Goal: Task Accomplishment & Management: Use online tool/utility

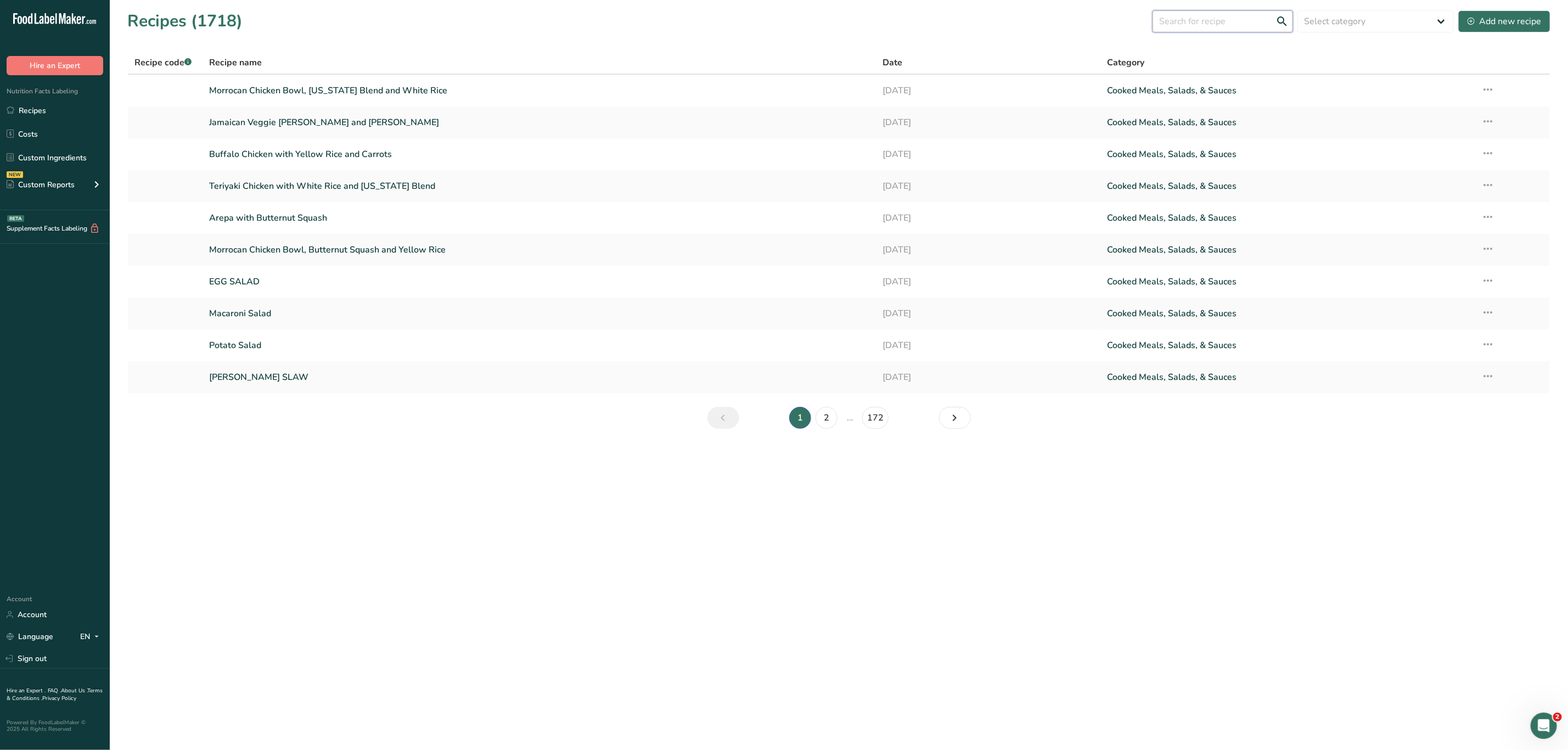
click at [876, 13] on input "text" at bounding box center [1223, 21] width 141 height 22
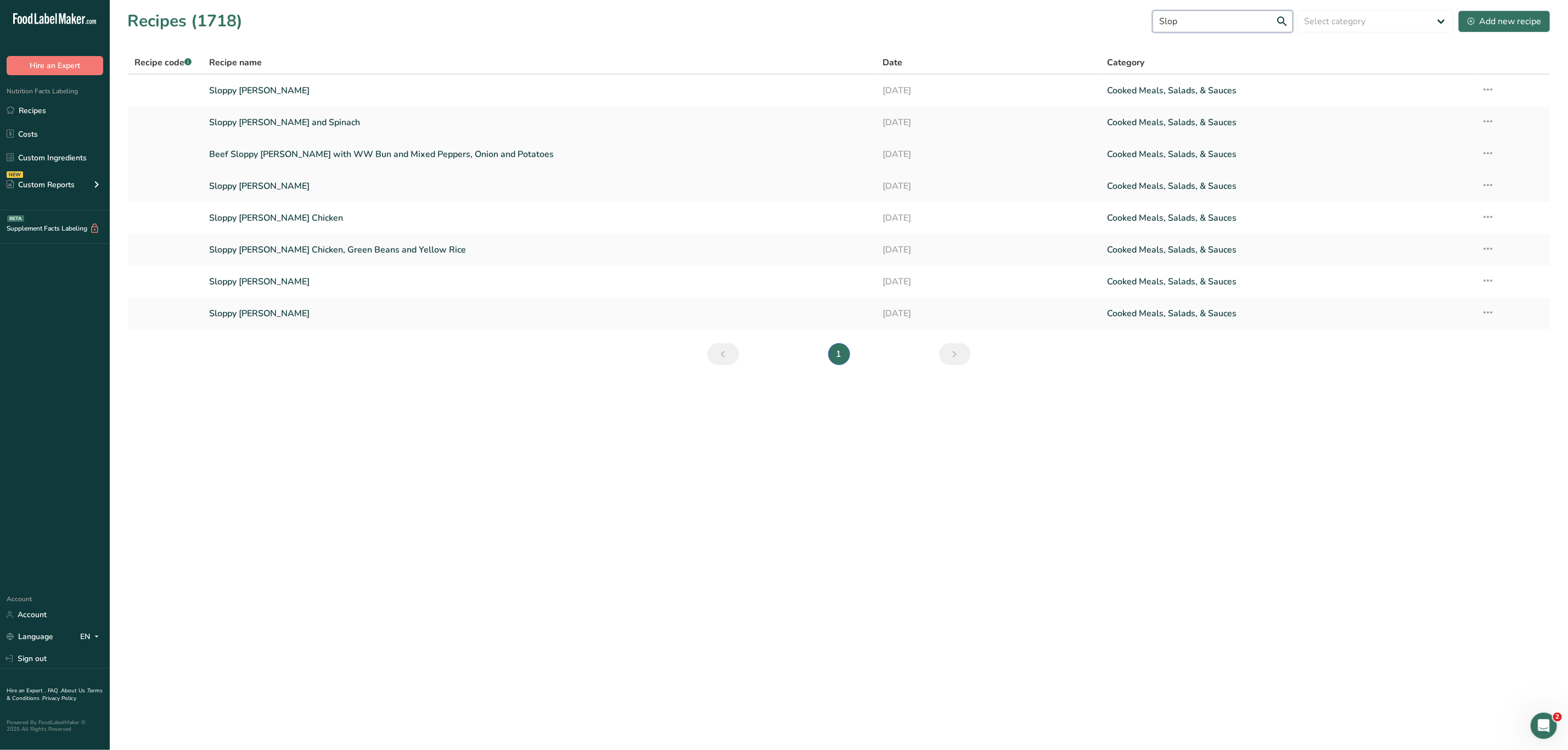
type input "Slop"
drag, startPoint x: 349, startPoint y: 149, endPoint x: 527, endPoint y: 558, distance: 446.1
click at [527, 558] on main "Recipes (1718) Slop Select category All Baked Goods [GEOGRAPHIC_DATA] Confectio…" at bounding box center [784, 375] width 1568 height 750
click at [876, 152] on icon at bounding box center [1488, 153] width 13 height 20
click at [876, 234] on span "Duplicate Recipe" at bounding box center [1398, 231] width 60 height 12
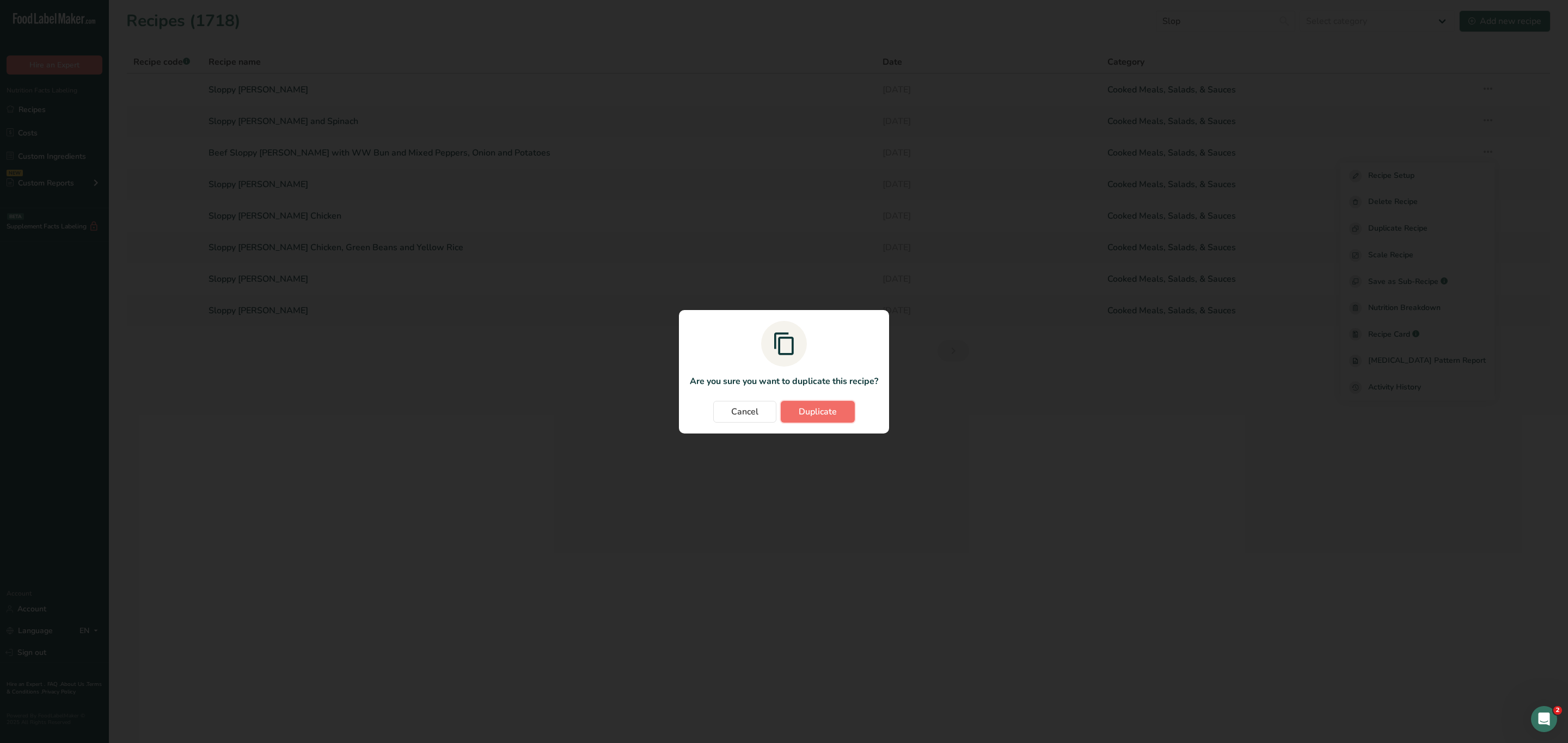
click at [833, 416] on span "Duplicate" at bounding box center [817, 412] width 38 height 13
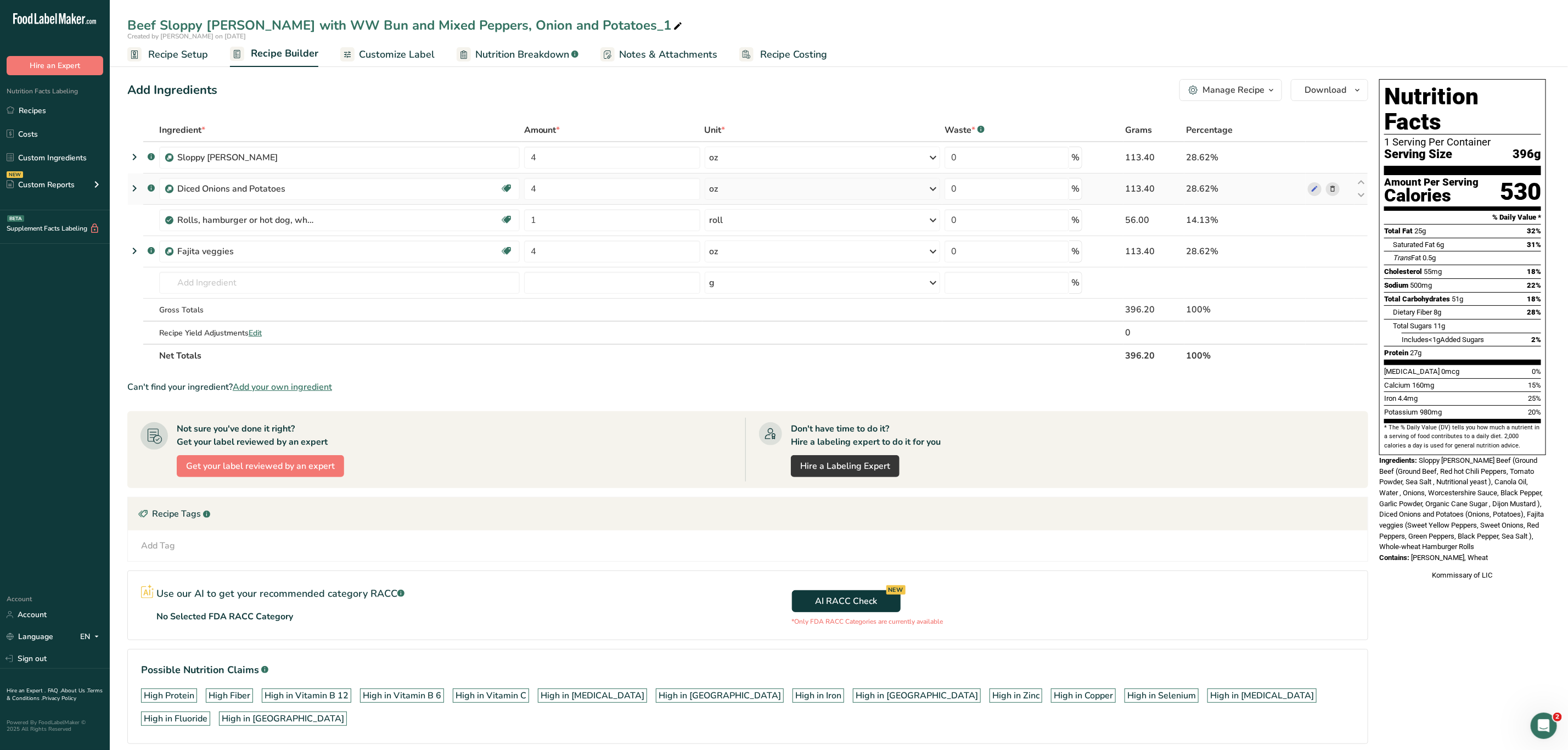
click at [876, 186] on icon at bounding box center [1332, 189] width 8 height 12
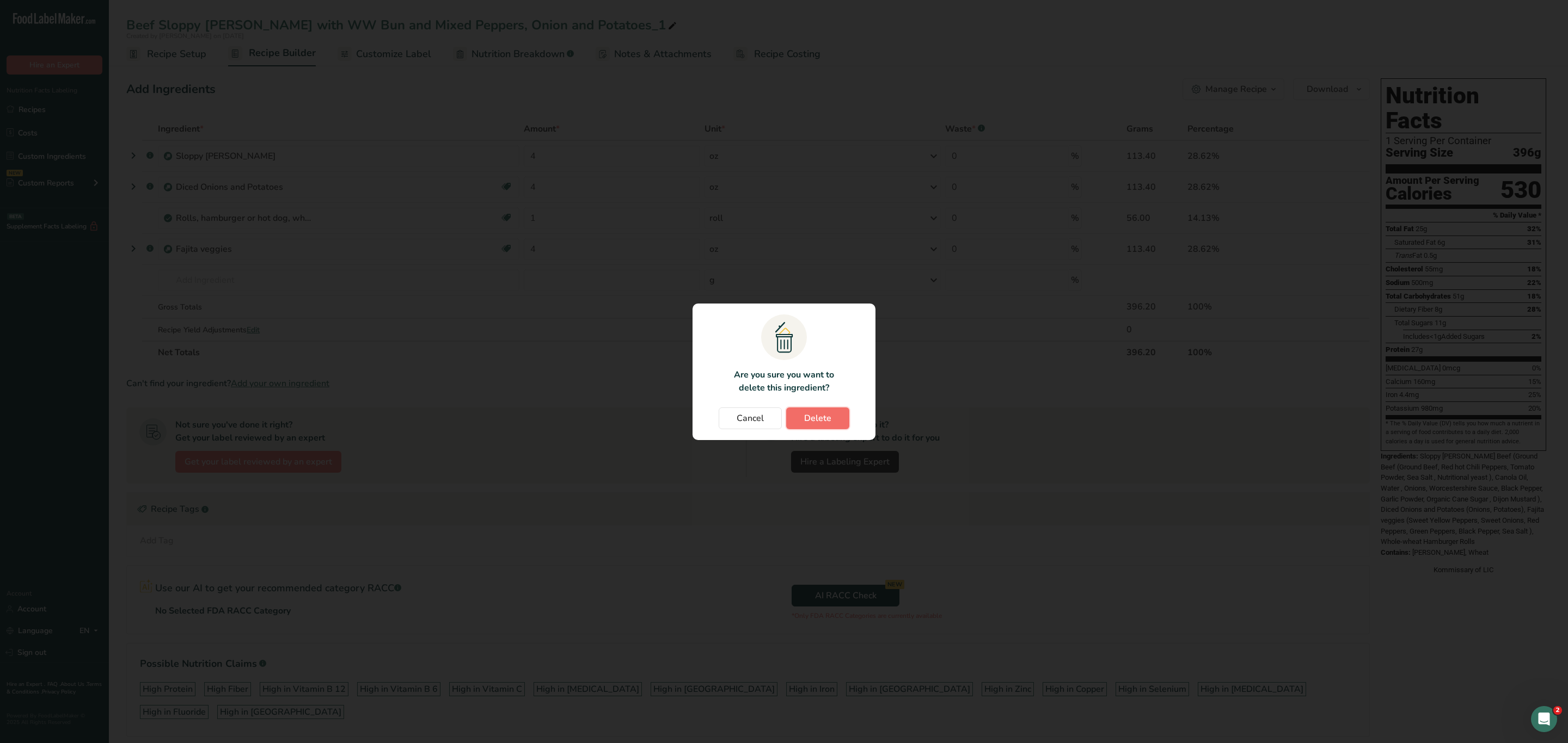
click at [822, 423] on span "Delete" at bounding box center [817, 418] width 27 height 13
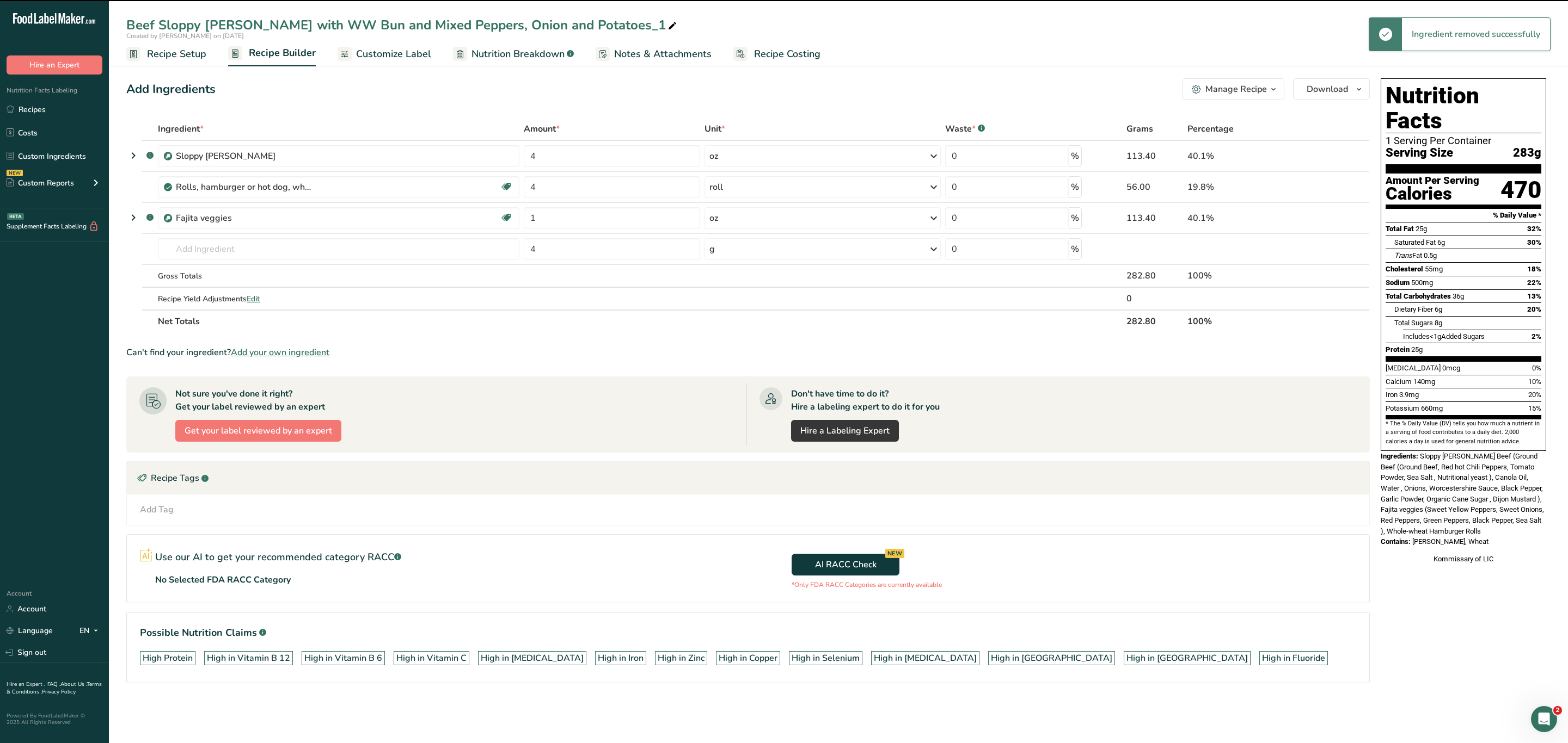
type input "1"
type input "4"
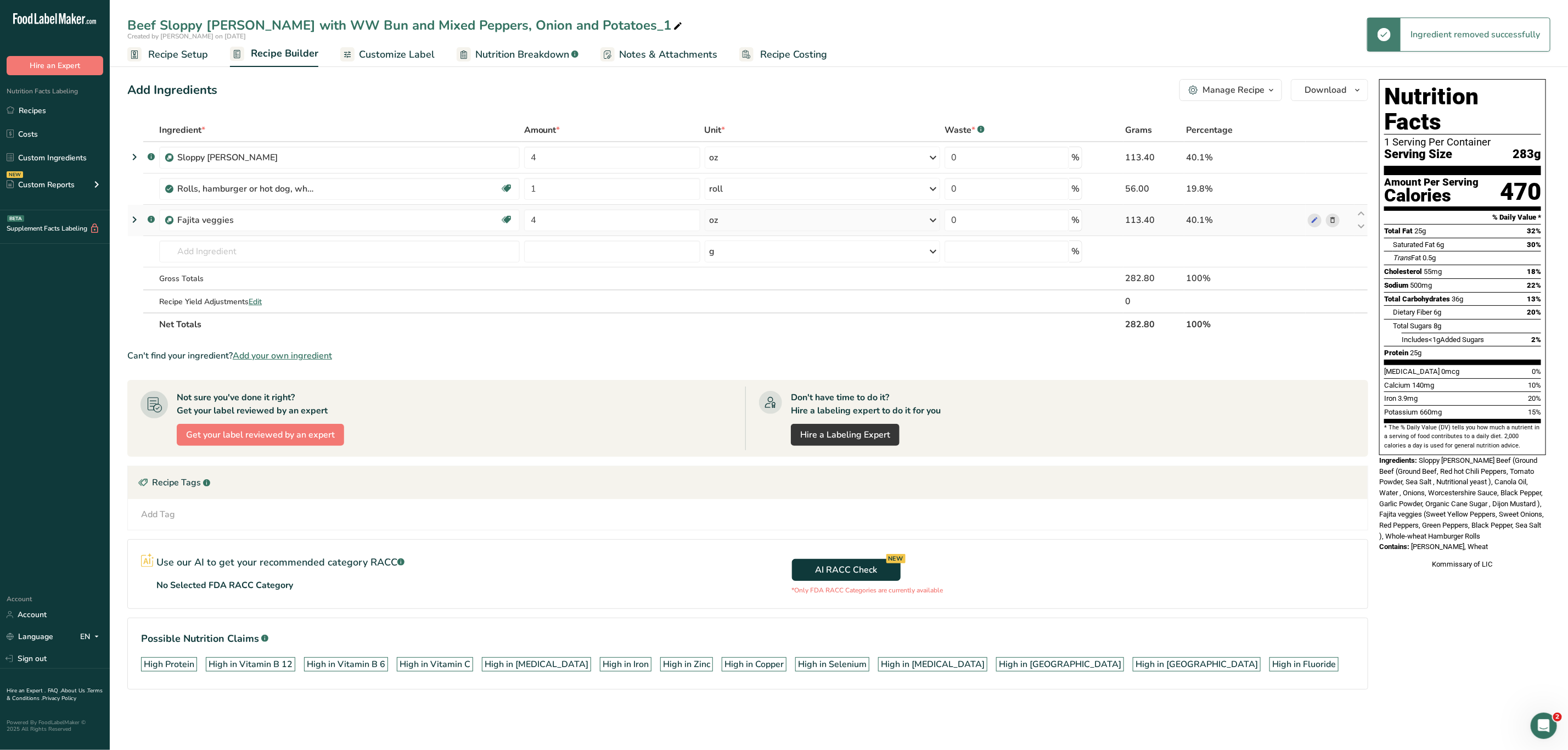
click at [876, 218] on icon at bounding box center [1332, 221] width 8 height 12
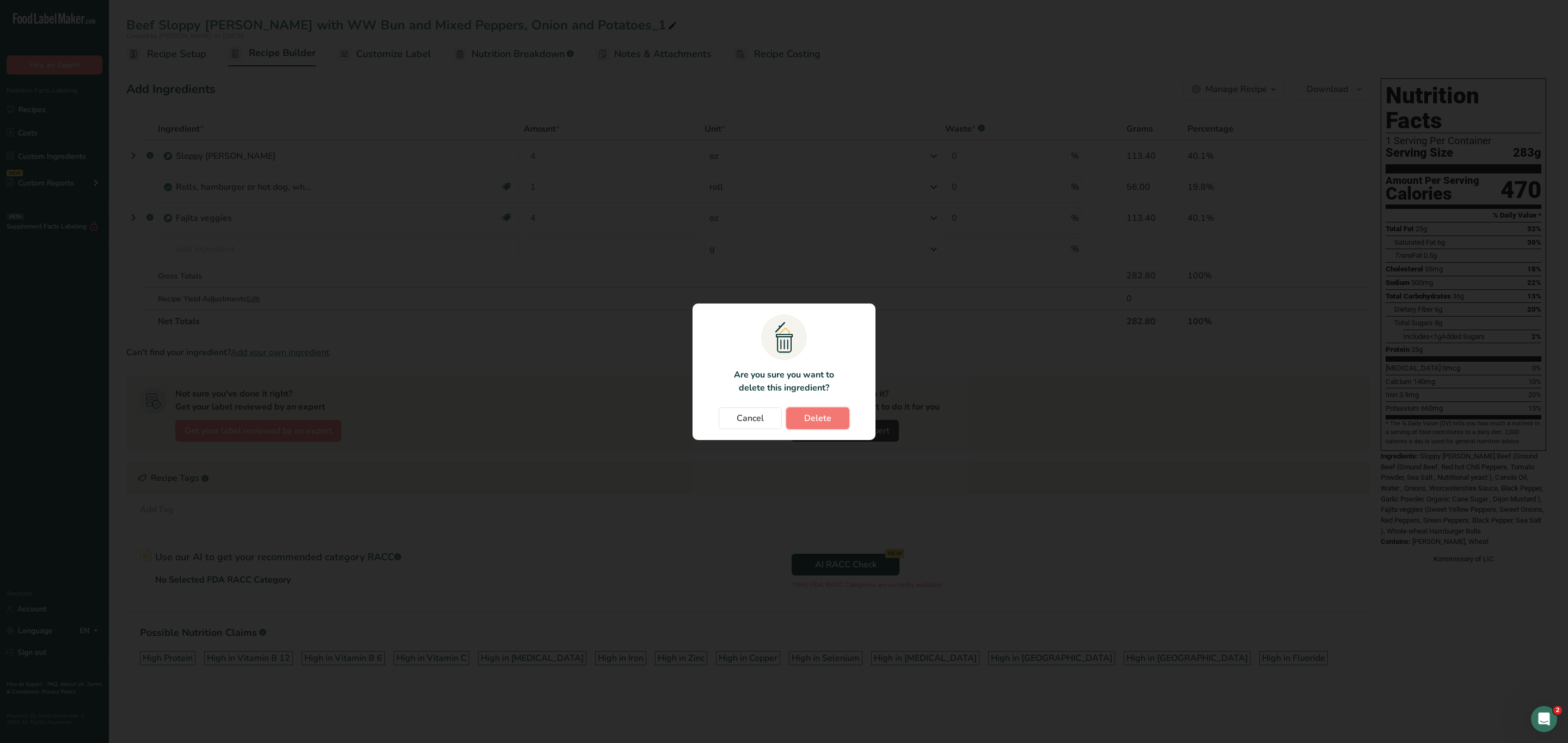
click at [841, 417] on button "Delete" at bounding box center [817, 418] width 63 height 22
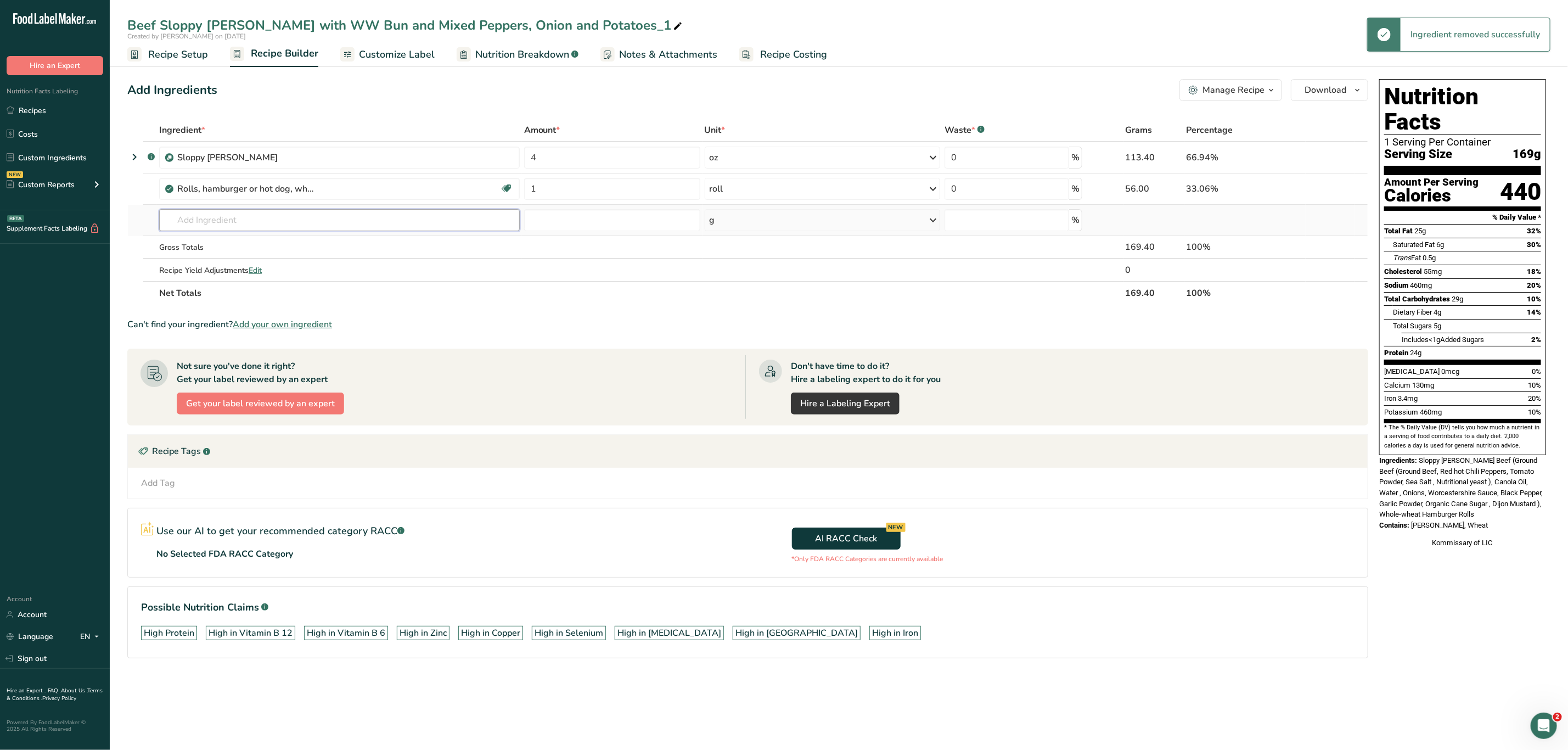
click at [295, 227] on input "text" at bounding box center [339, 220] width 360 height 22
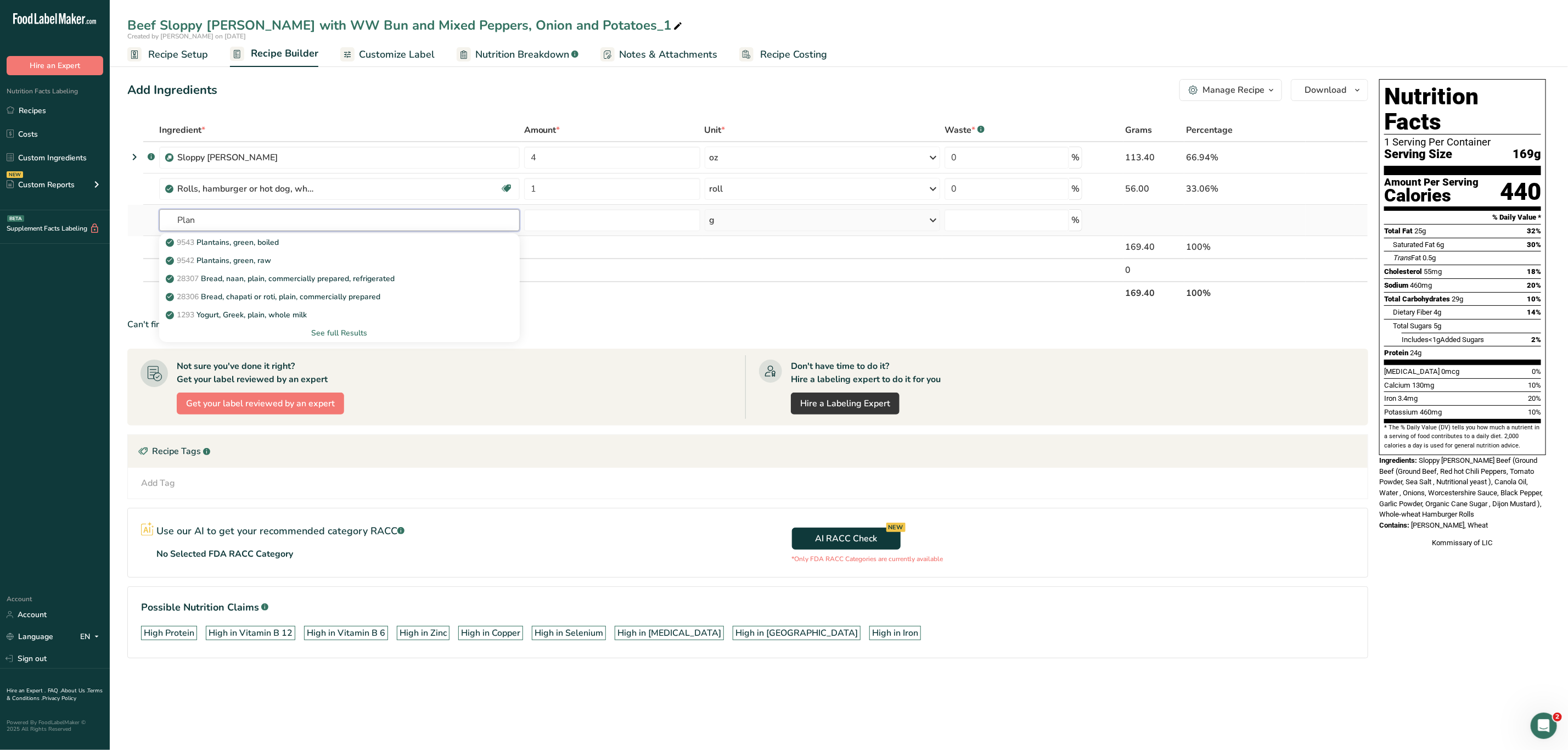
type input "Plan"
click at [295, 227] on input "text" at bounding box center [339, 220] width 360 height 22
type input "Plantains"
click at [339, 257] on div "9278 Plantains, yellow, baked" at bounding box center [331, 260] width 325 height 12
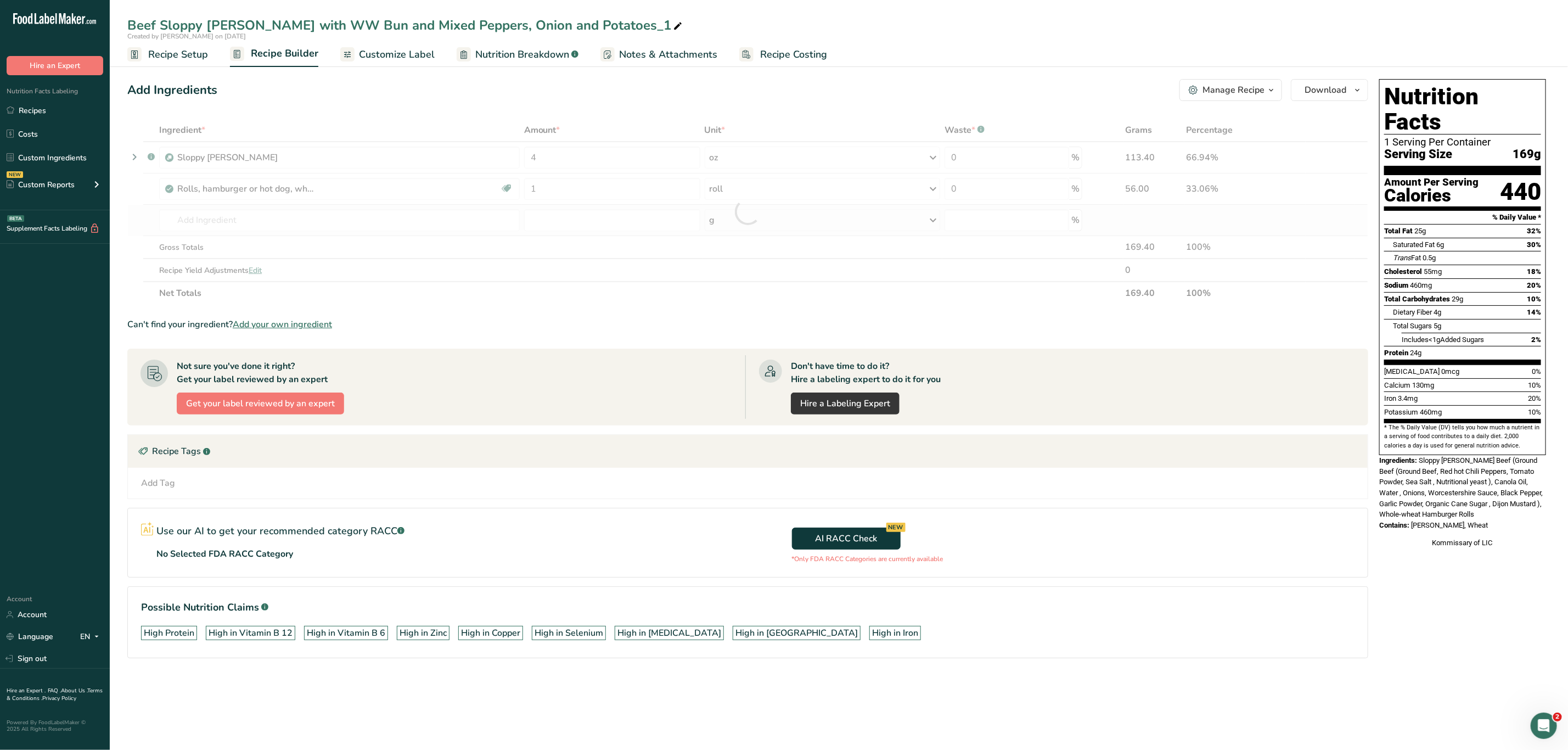
type input "Plantains, yellow, baked"
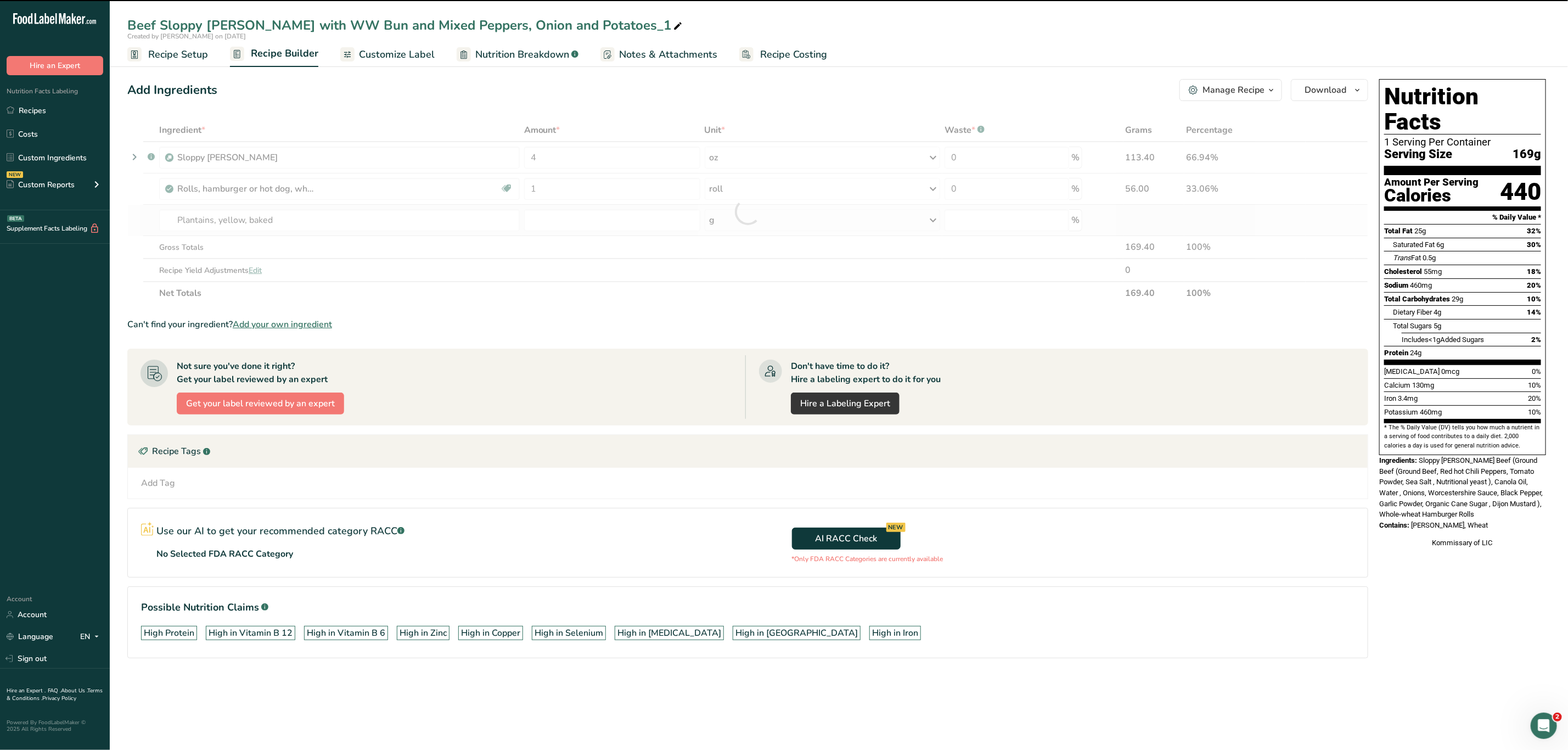
type input "0"
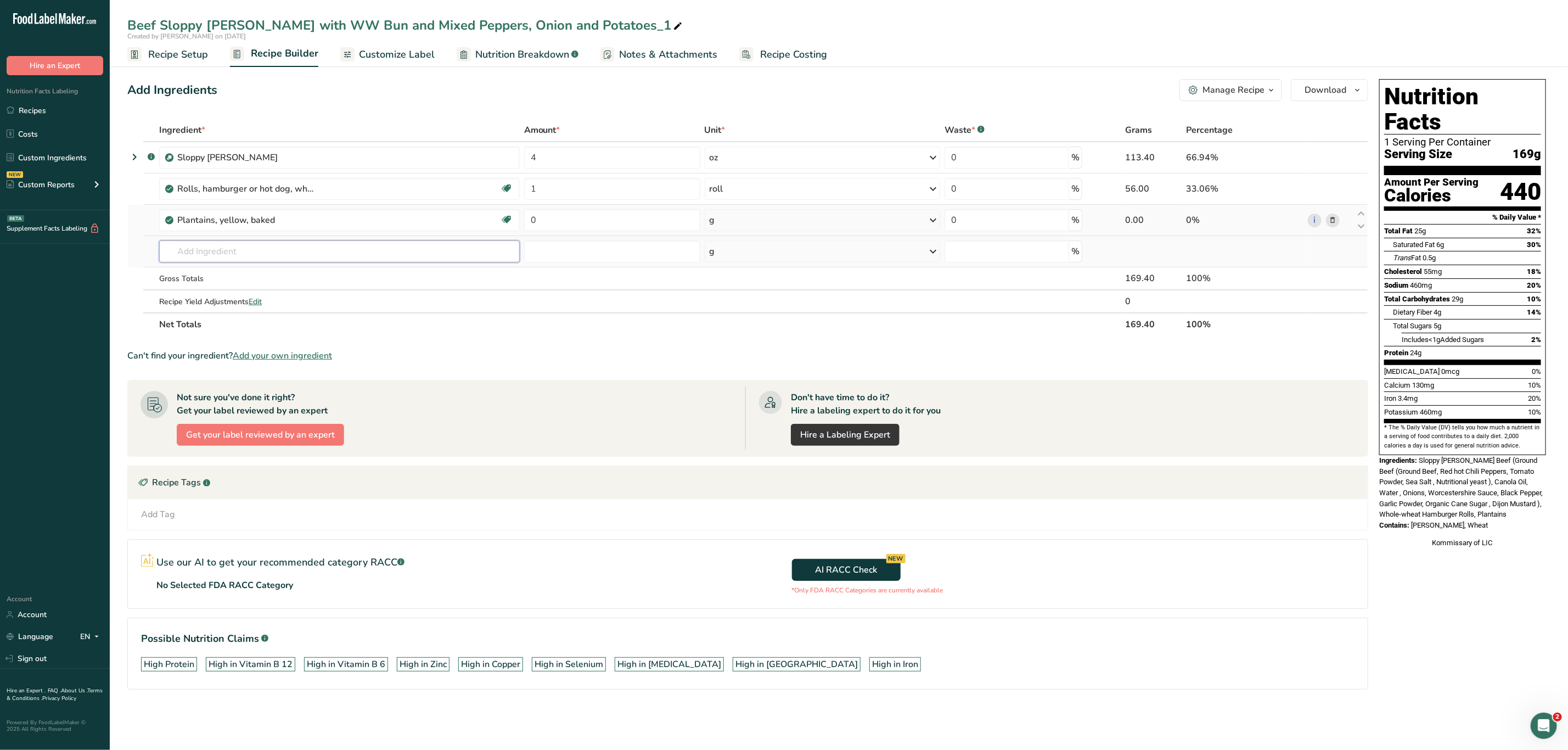
click at [361, 244] on input "text" at bounding box center [339, 252] width 360 height 22
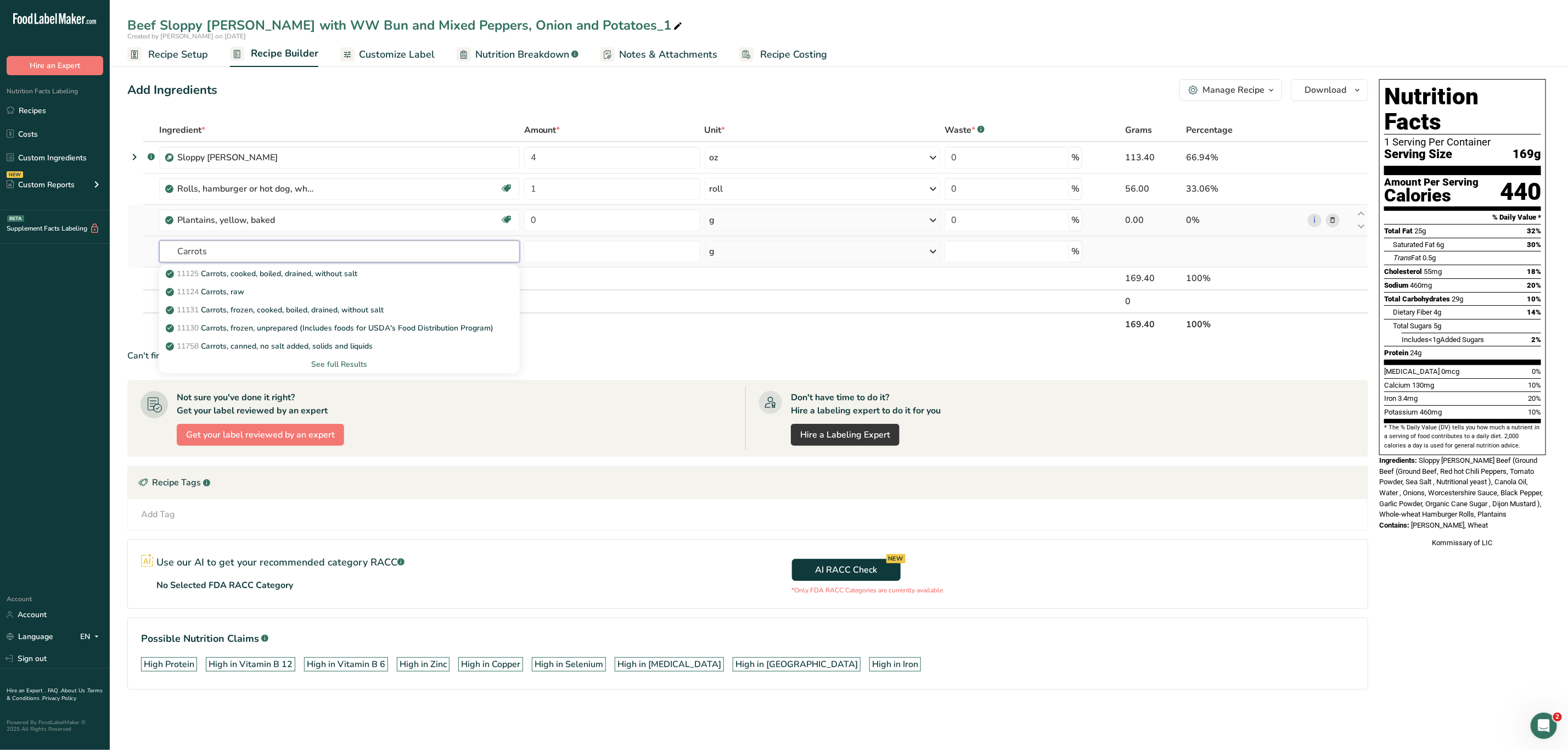
type input "Carrots"
click at [352, 364] on div "See full Results" at bounding box center [339, 364] width 343 height 12
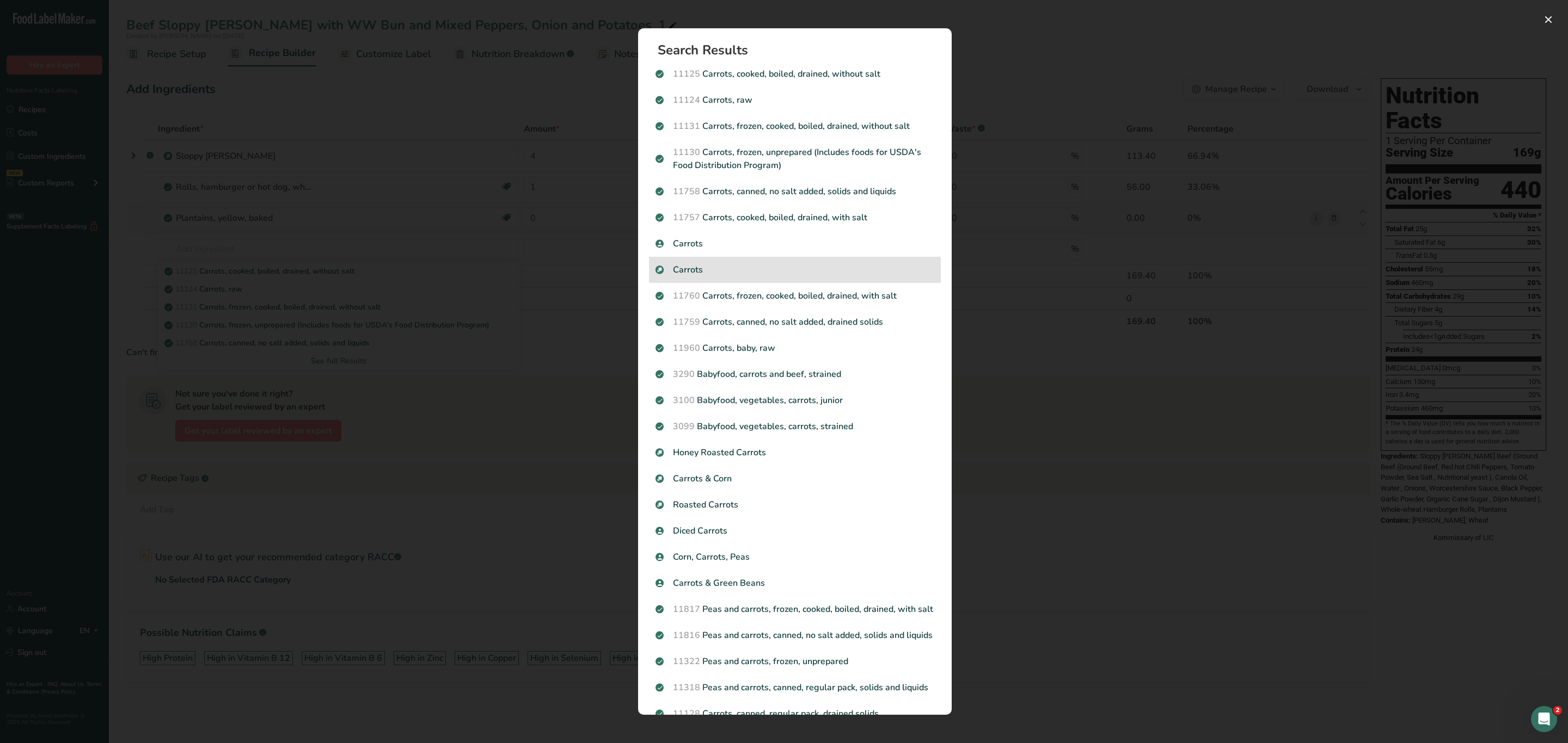
click at [769, 274] on p "Carrots" at bounding box center [795, 269] width 279 height 13
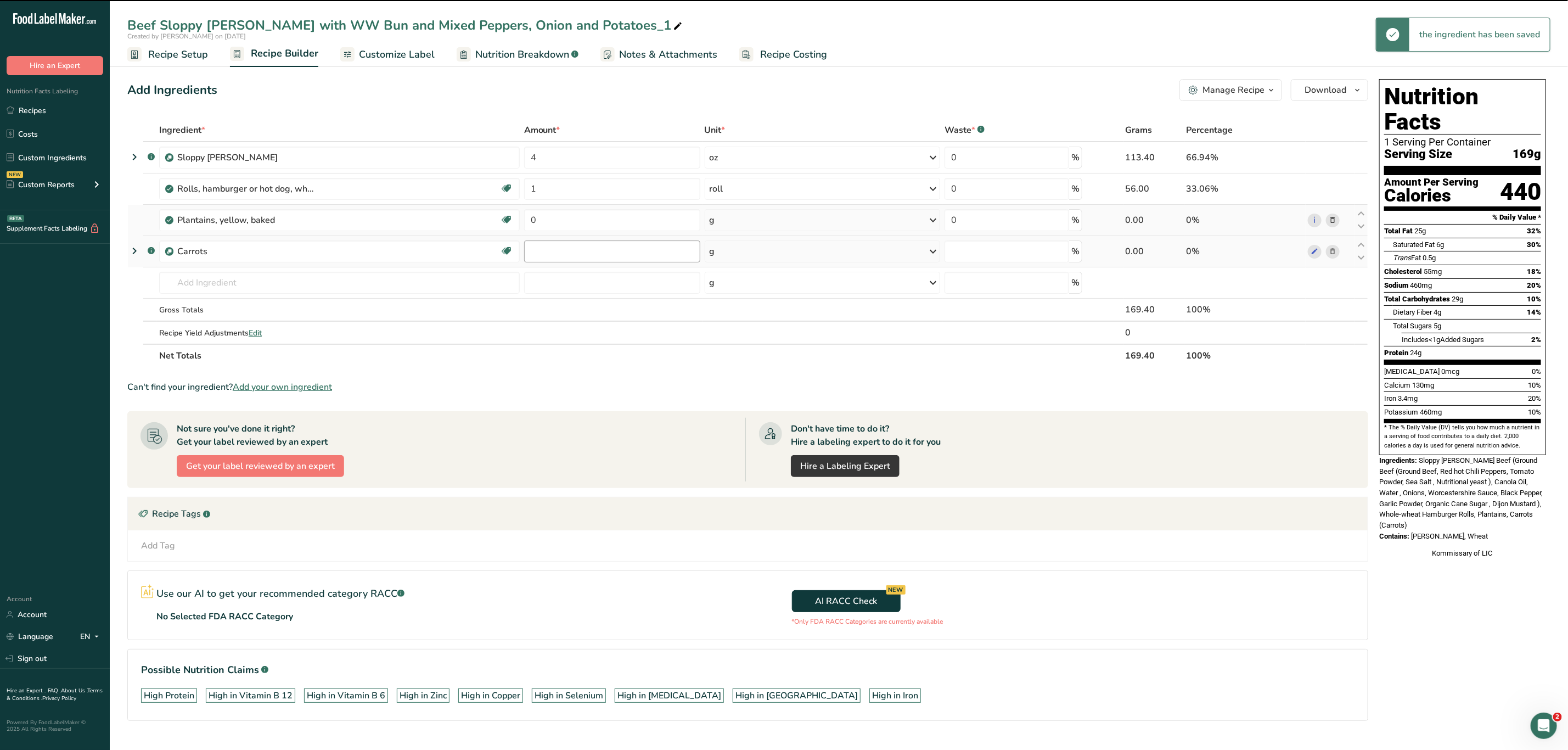
type input "0"
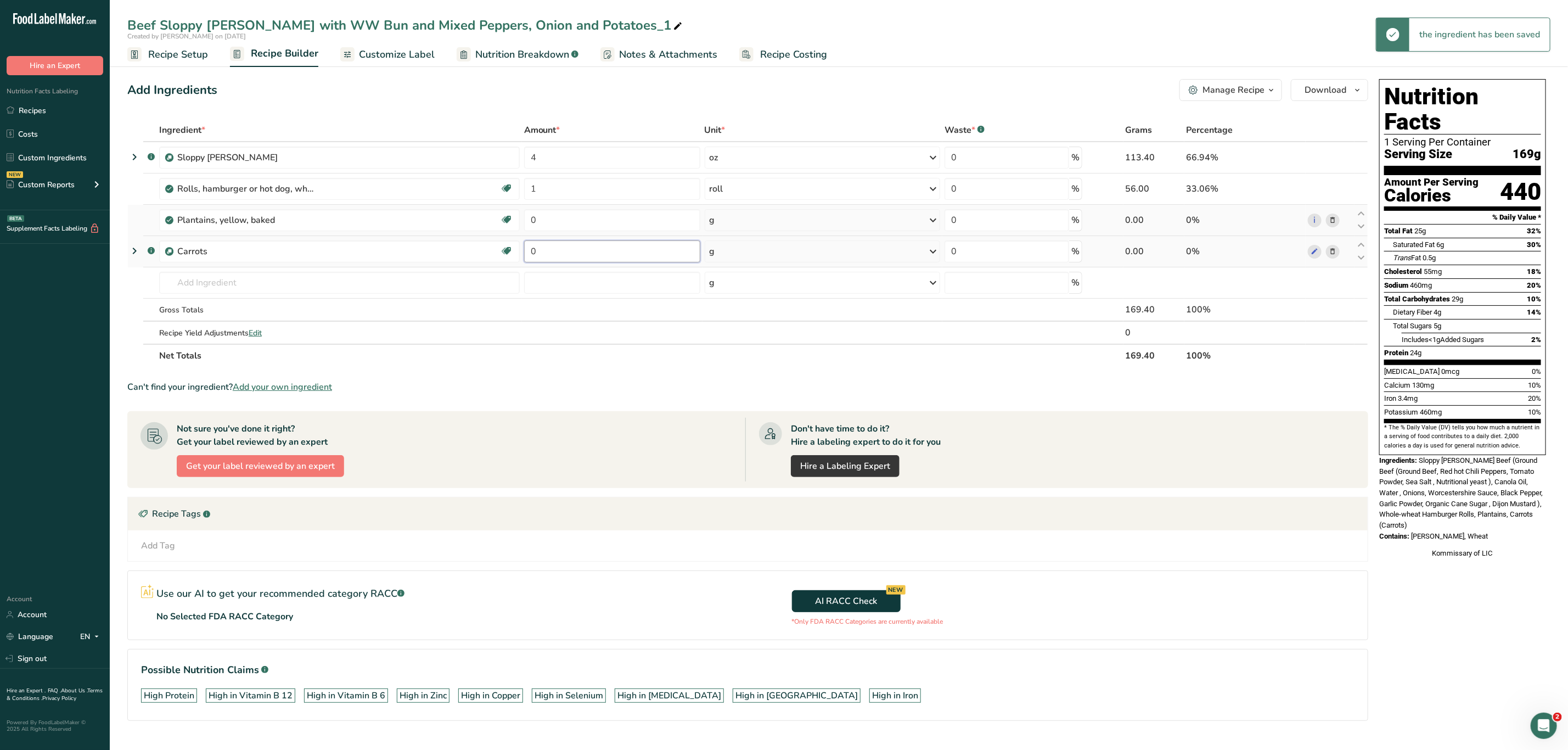
click at [575, 246] on input "0" at bounding box center [612, 252] width 176 height 22
type input "4"
click at [572, 228] on div "Ingredient * Amount * Unit * Waste * .a-a{fill:#347362;}.b-a{fill:#fff;} Grams …" at bounding box center [748, 243] width 1241 height 249
type input "4"
click at [747, 223] on div "Ingredient * Amount * Unit * Waste * .a-a{fill:#347362;}.b-a{fill:#fff;} Grams …" at bounding box center [748, 243] width 1241 height 249
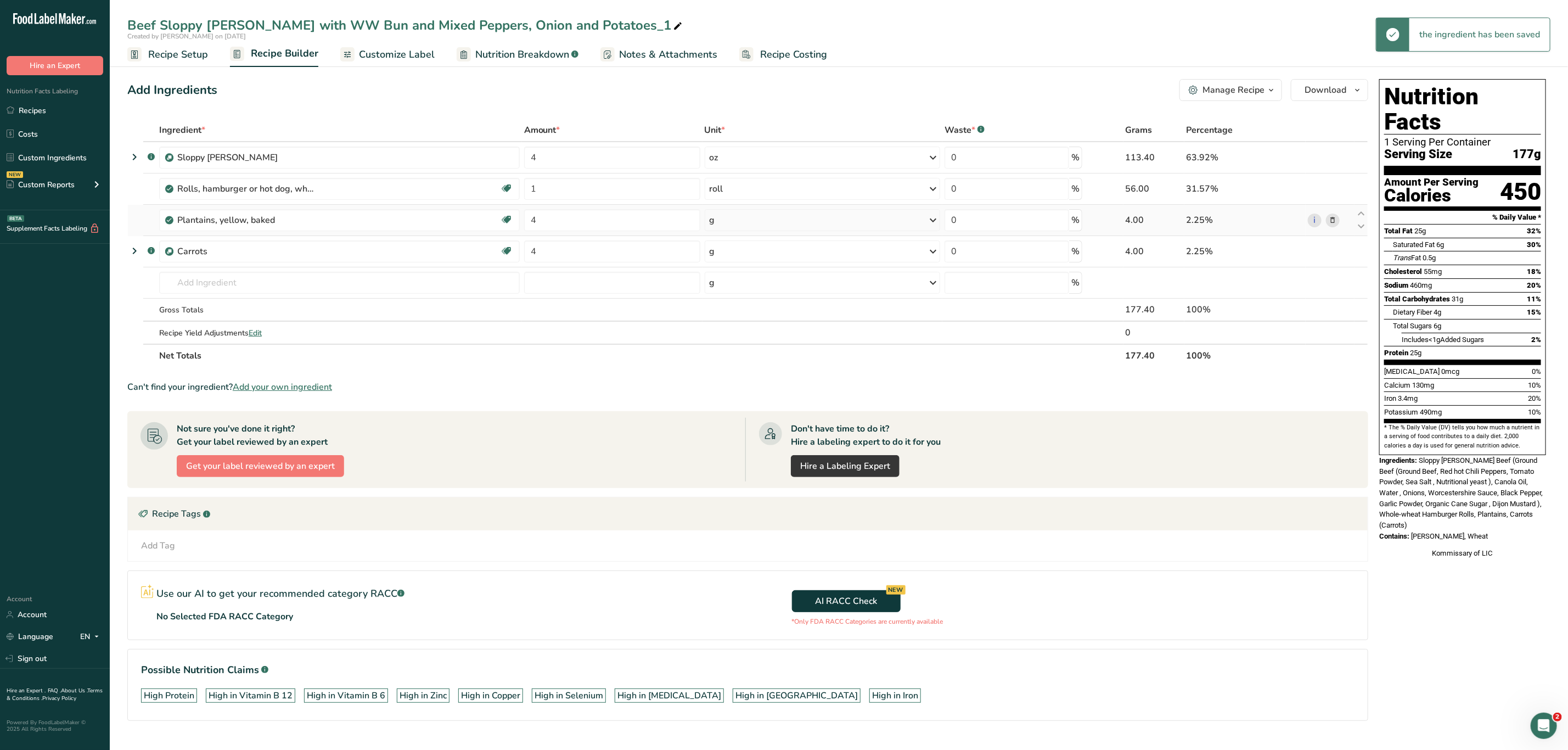
click at [795, 220] on div "g" at bounding box center [823, 220] width 236 height 22
click at [738, 352] on div "See more" at bounding box center [757, 356] width 92 height 12
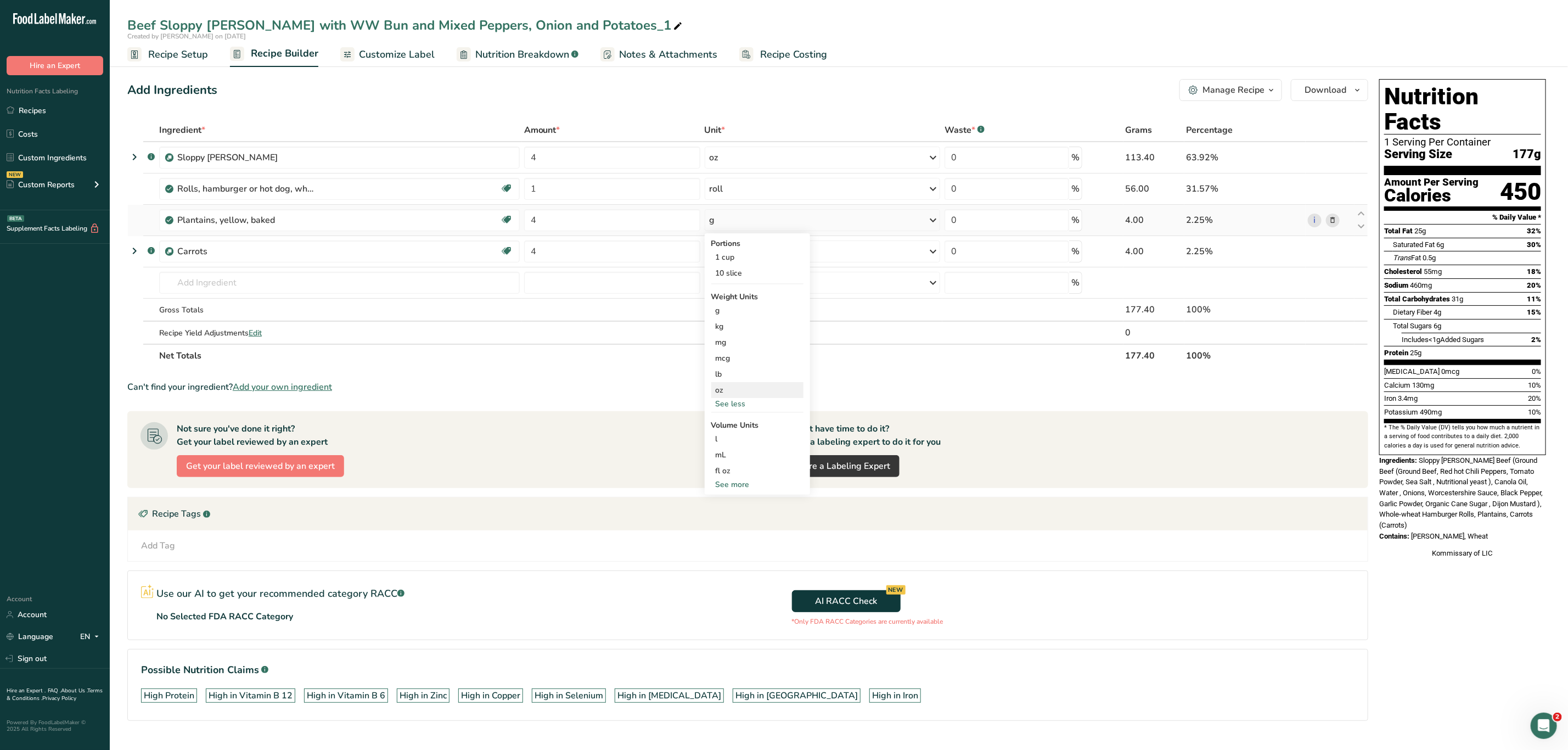
click at [742, 388] on div "oz" at bounding box center [757, 390] width 92 height 16
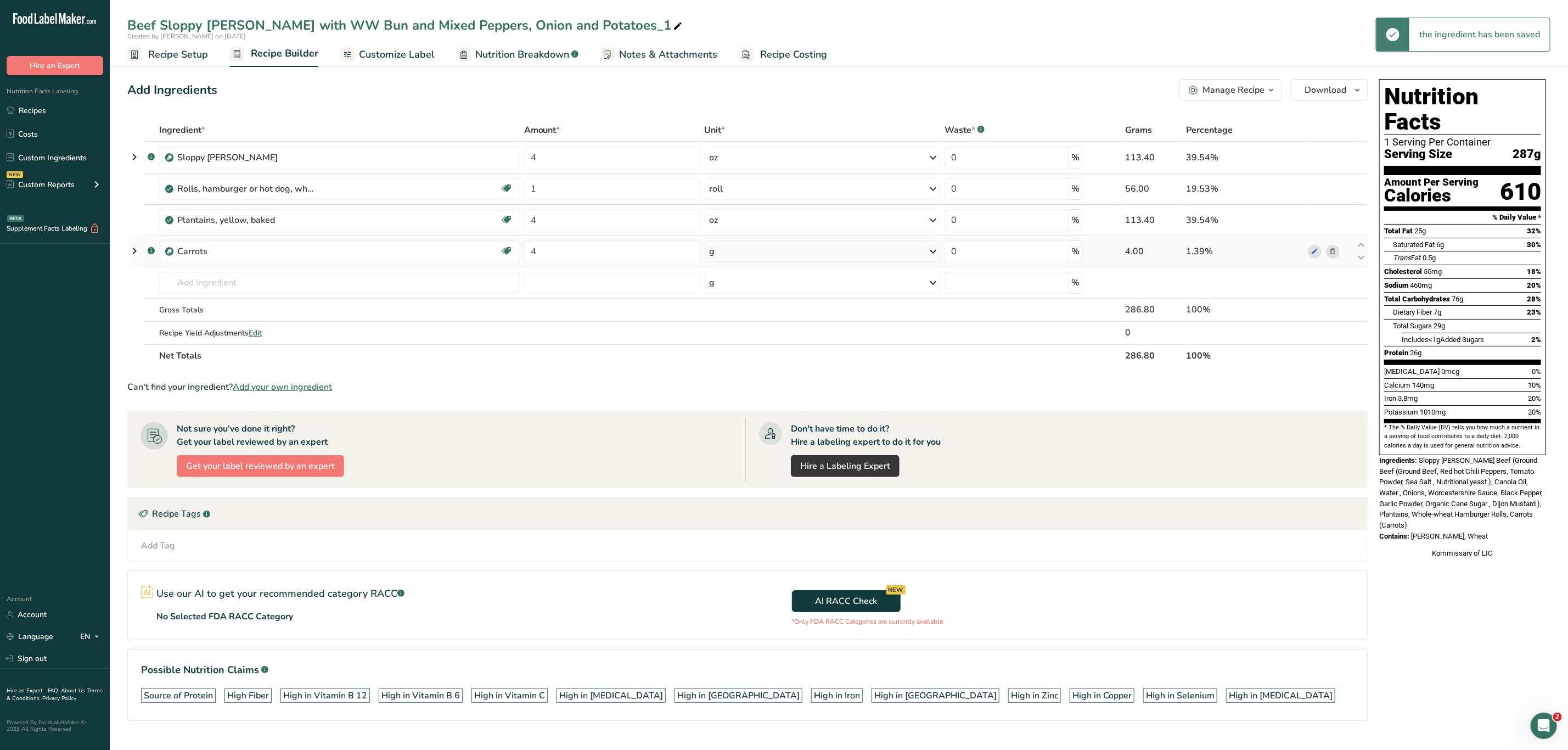
click at [741, 255] on div "g" at bounding box center [823, 252] width 236 height 22
click at [740, 342] on div "See more" at bounding box center [757, 339] width 92 height 12
click at [740, 366] on div "oz" at bounding box center [757, 373] width 92 height 16
click at [673, 25] on icon at bounding box center [678, 26] width 10 height 15
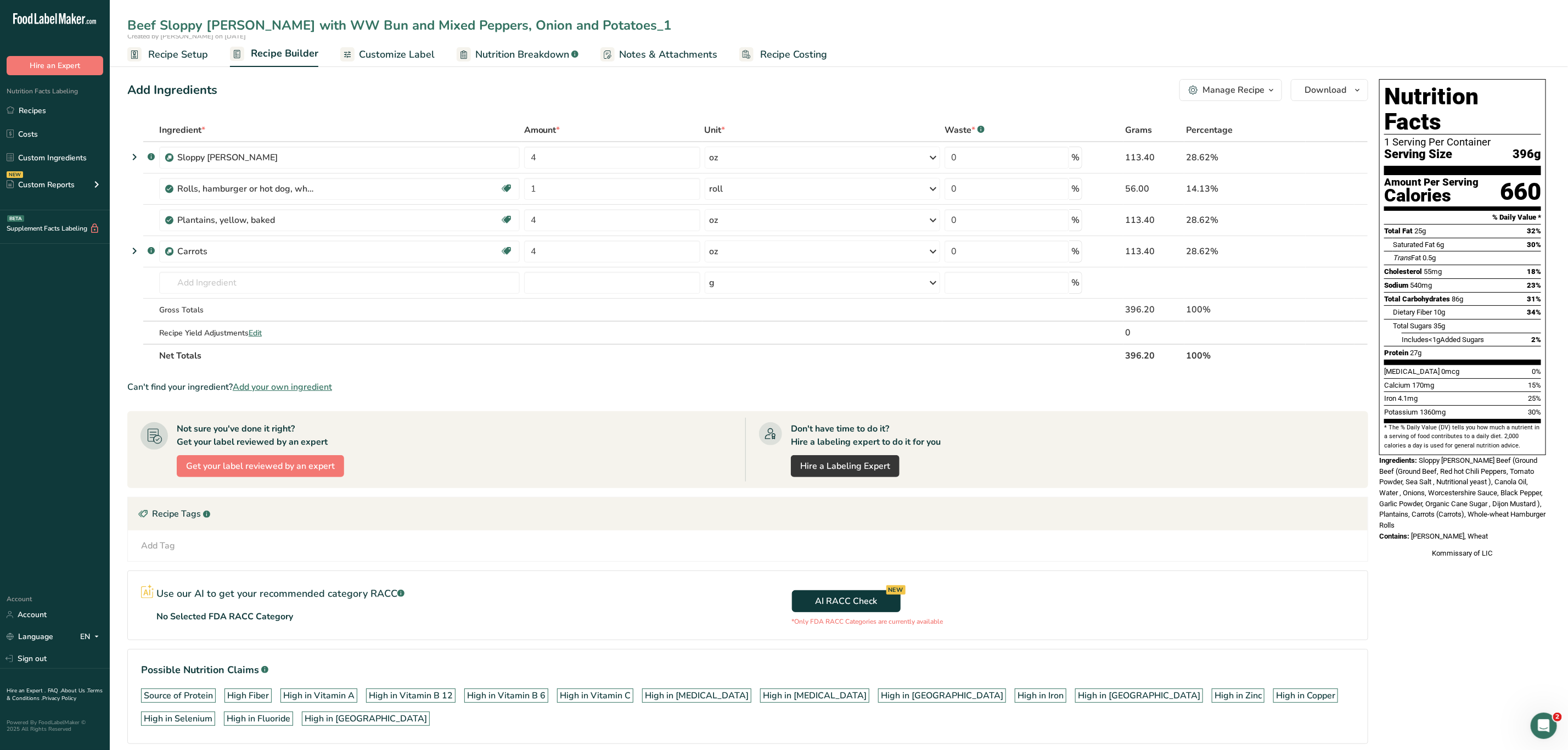
drag, startPoint x: 584, startPoint y: 25, endPoint x: 347, endPoint y: 62, distance: 239.9
click at [347, 62] on div "Beef Sloppy [PERSON_NAME] with WW Bun and Mixed Peppers, Onion and Potatoes_1 C…" at bounding box center [839, 33] width 1459 height 67
click at [341, 27] on input "Beef Sloppy [PERSON_NAME] with WW Bun and [PERSON_NAME] and arrots" at bounding box center [839, 25] width 1423 height 20
click at [410, 24] on input "Beef Sloppy [PERSON_NAME] with WW Bun, [PERSON_NAME] and arrots" at bounding box center [839, 25] width 1423 height 20
type input "Beef Sloppy [PERSON_NAME] with WW Bun, Plantains and Carrots"
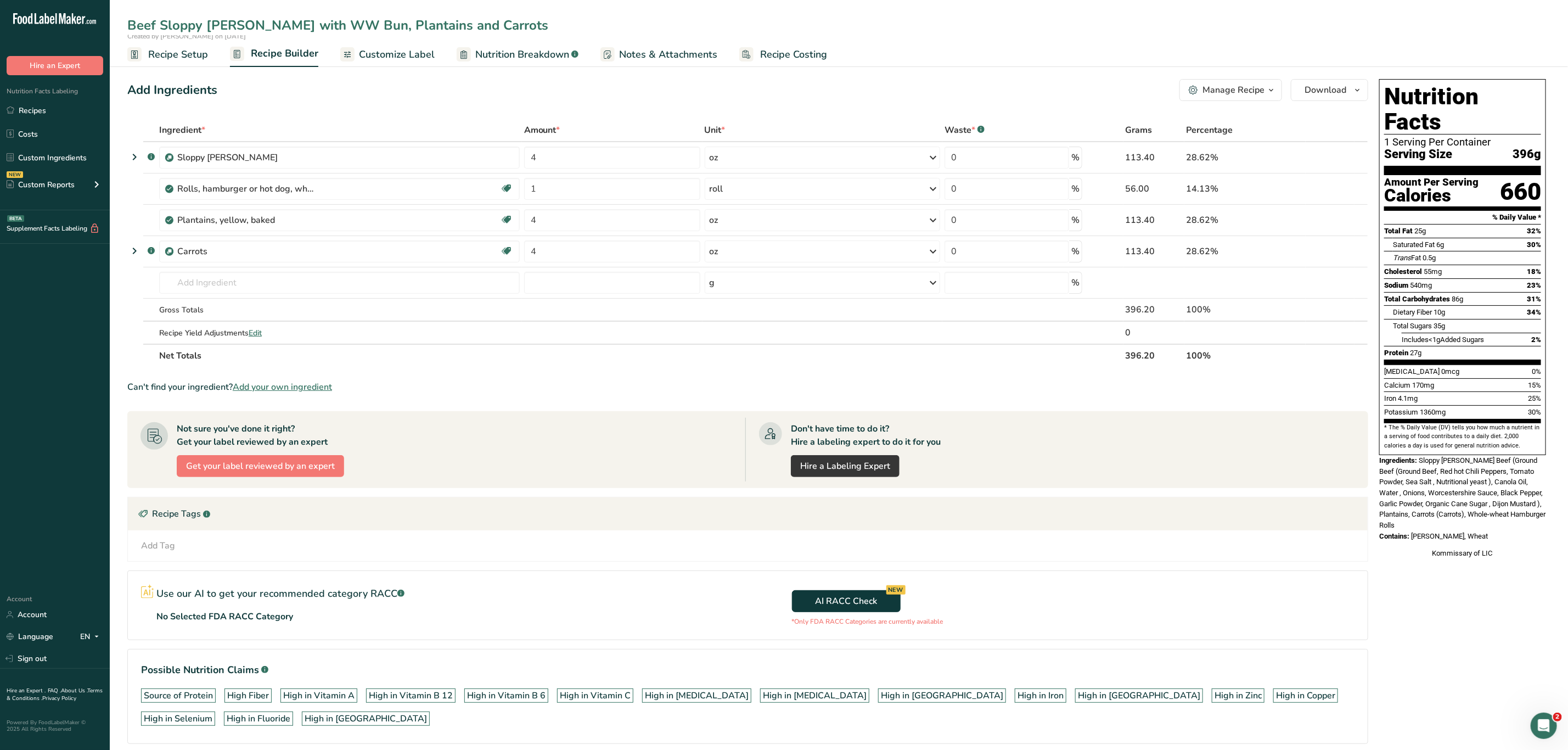
click at [876, 102] on div "Add Ingredients Manage Recipe Delete Recipe Duplicate Recipe Scale Recipe Save …" at bounding box center [751, 426] width 1248 height 704
drag, startPoint x: 1421, startPoint y: 437, endPoint x: 1472, endPoint y: 505, distance: 85.0
click at [876, 505] on div "Nutrition Facts 1 Serving Per Container Serving Size 396g Amount Per Serving Ca…" at bounding box center [1463, 319] width 175 height 489
copy div "Sloppy [PERSON_NAME] Beef (Ground Beef (Ground Beef, Red hot Chili Peppers, Tom…"
